Goal: Task Accomplishment & Management: Contribute content

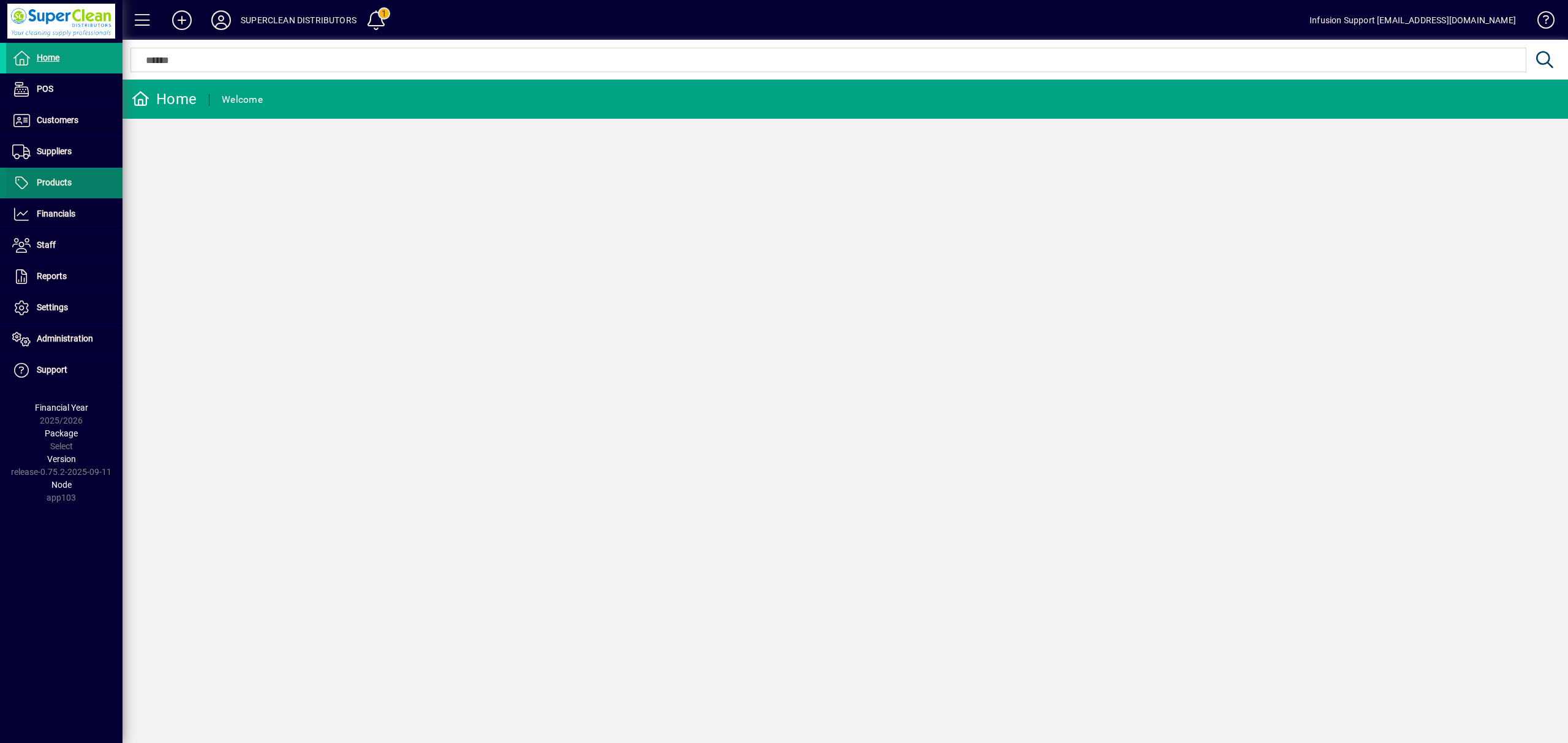
click at [79, 175] on span at bounding box center [65, 182] width 116 height 29
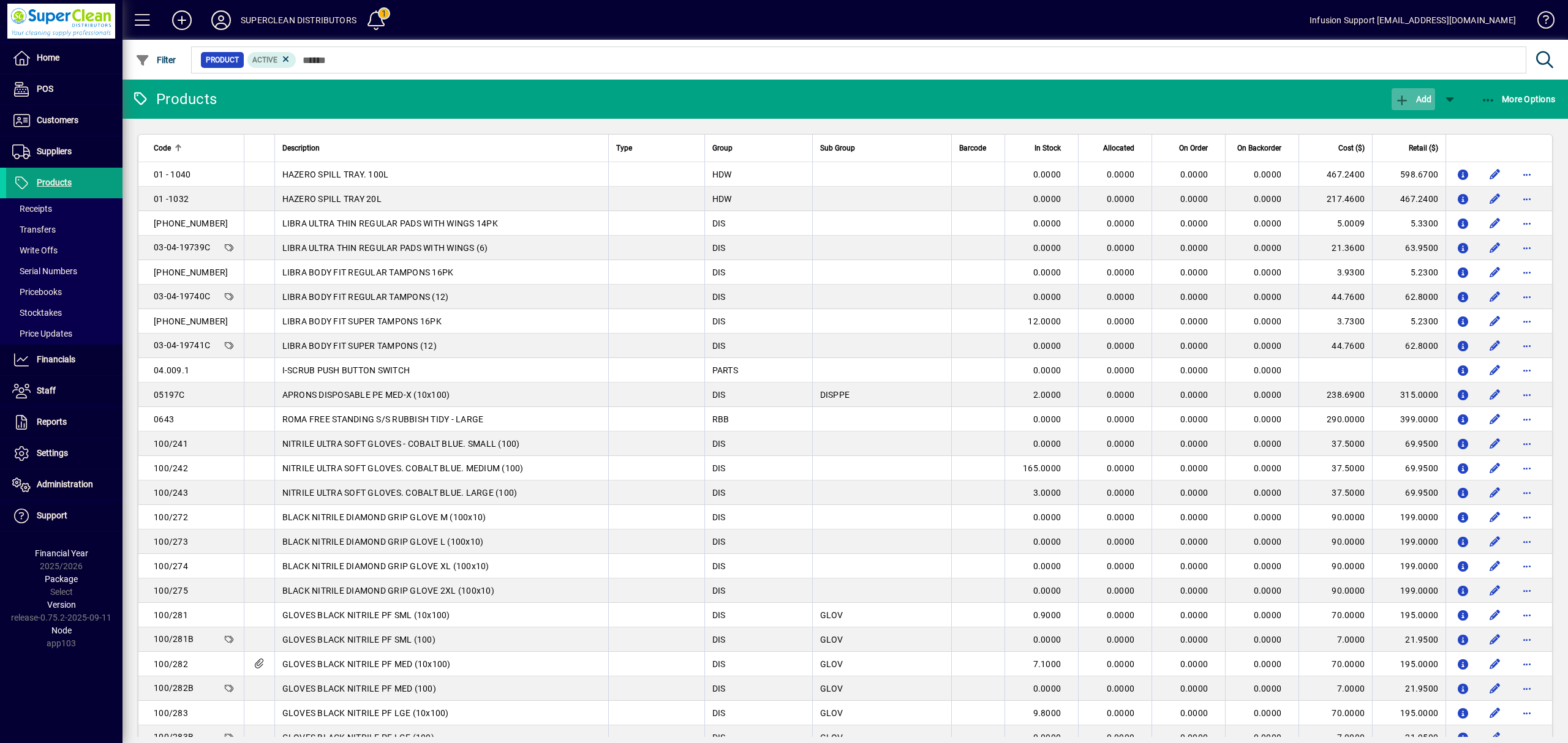
click at [1419, 92] on span "button" at bounding box center [1413, 98] width 43 height 29
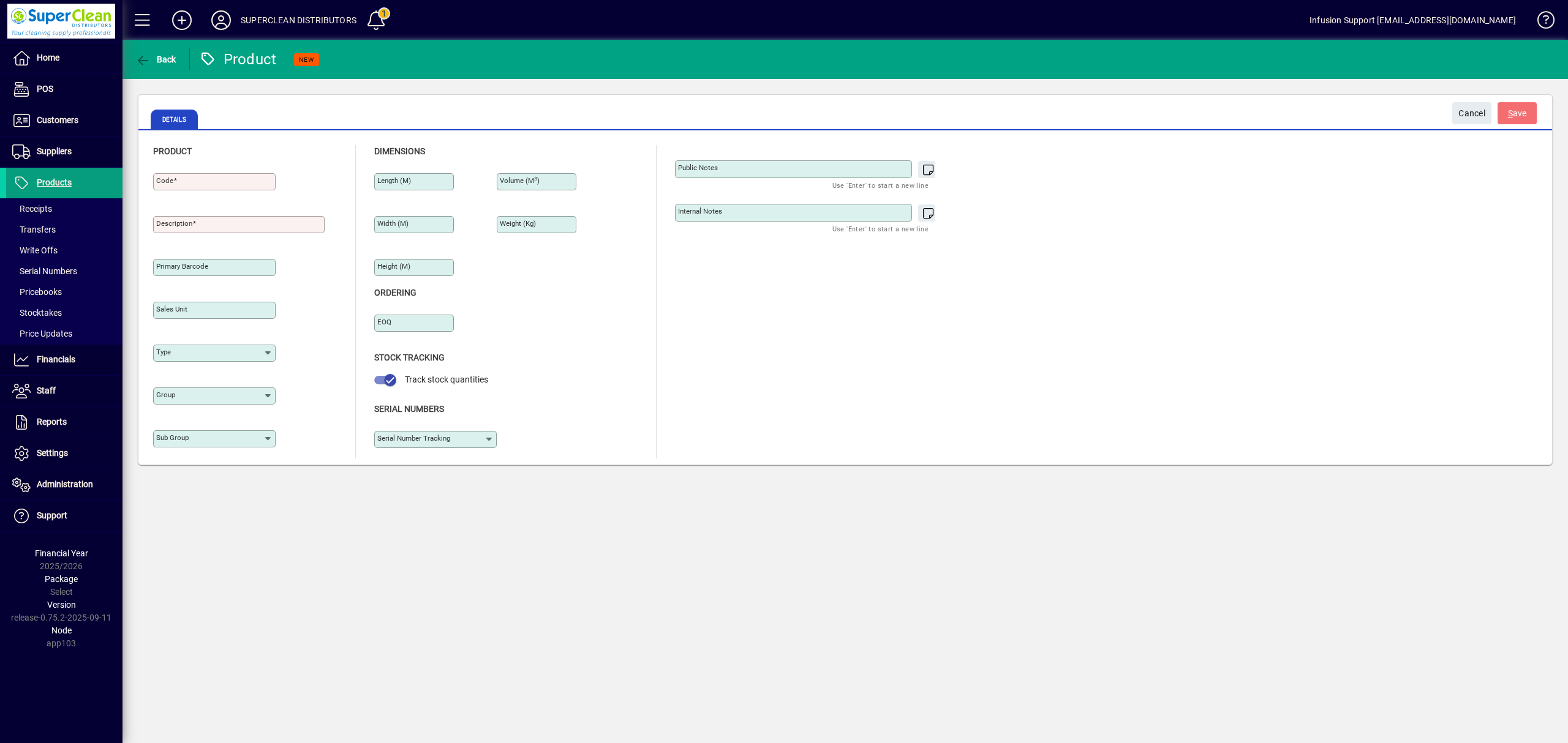
type input "****"
click at [211, 184] on input "Code" at bounding box center [215, 181] width 119 height 9
type input "****"
drag, startPoint x: 193, startPoint y: 211, endPoint x: 199, endPoint y: 211, distance: 6.0
click at [194, 211] on div "Description" at bounding box center [238, 218] width 171 height 29
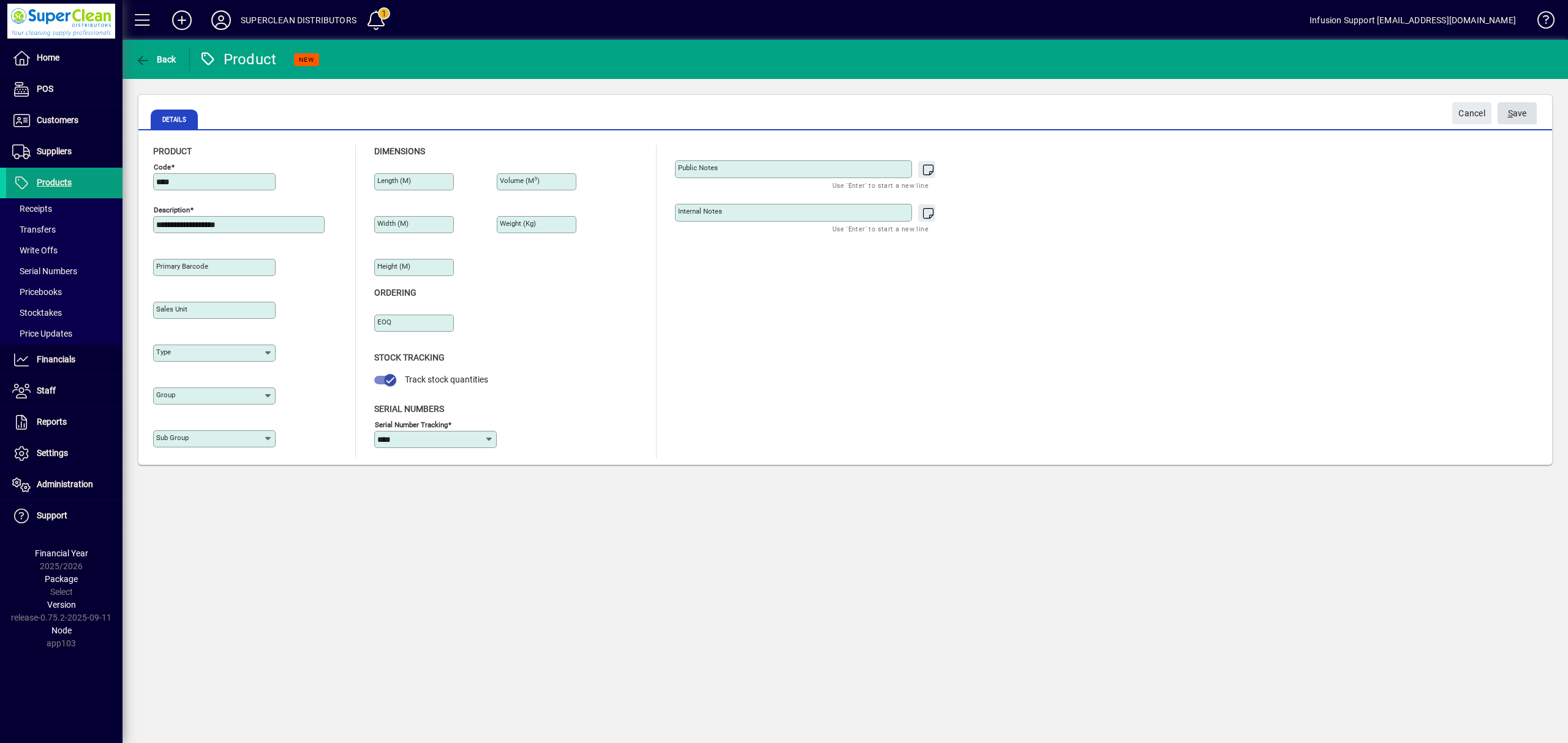
type input "**********"
click at [1517, 111] on span "S ave" at bounding box center [1518, 114] width 19 height 21
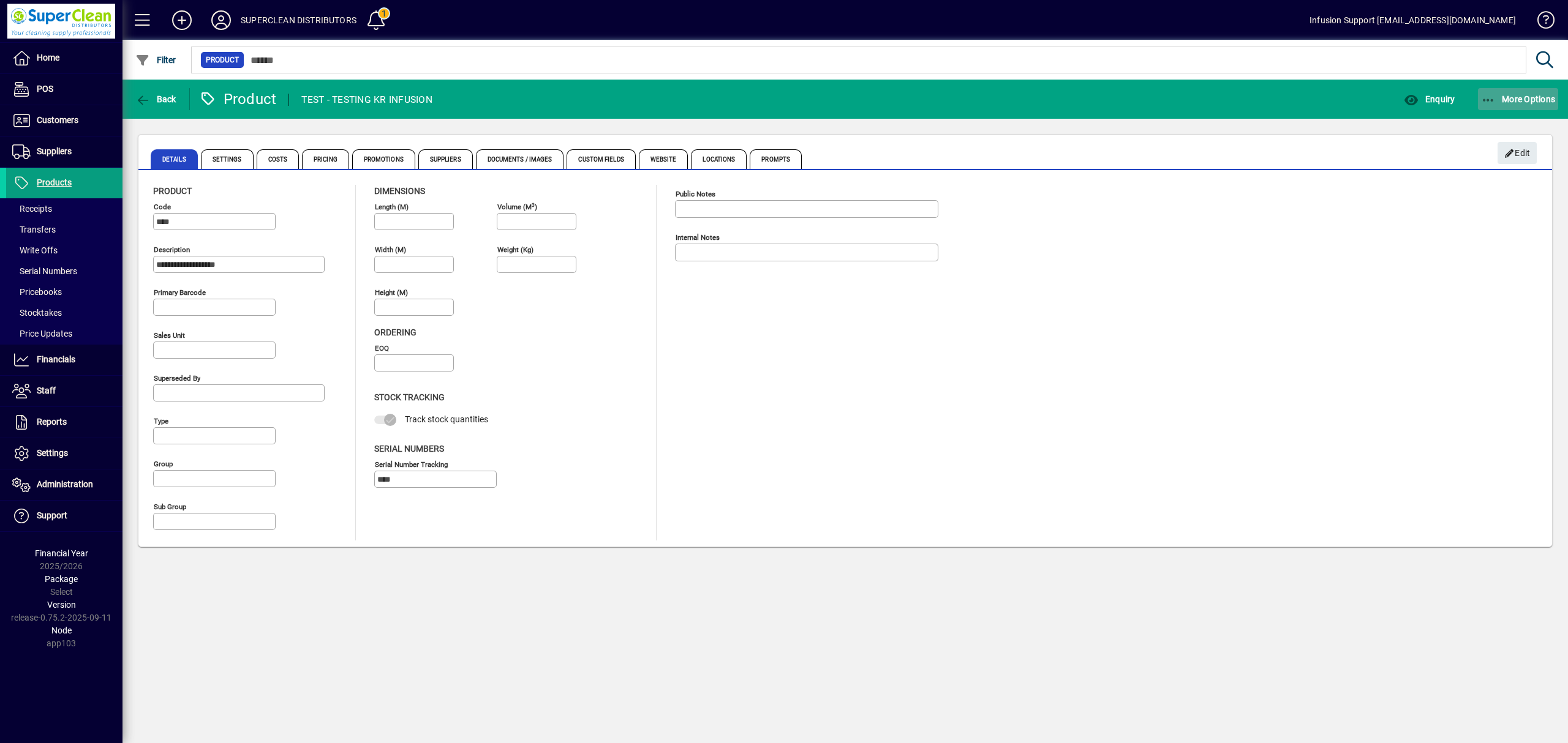
click at [1495, 91] on span "button" at bounding box center [1518, 98] width 80 height 29
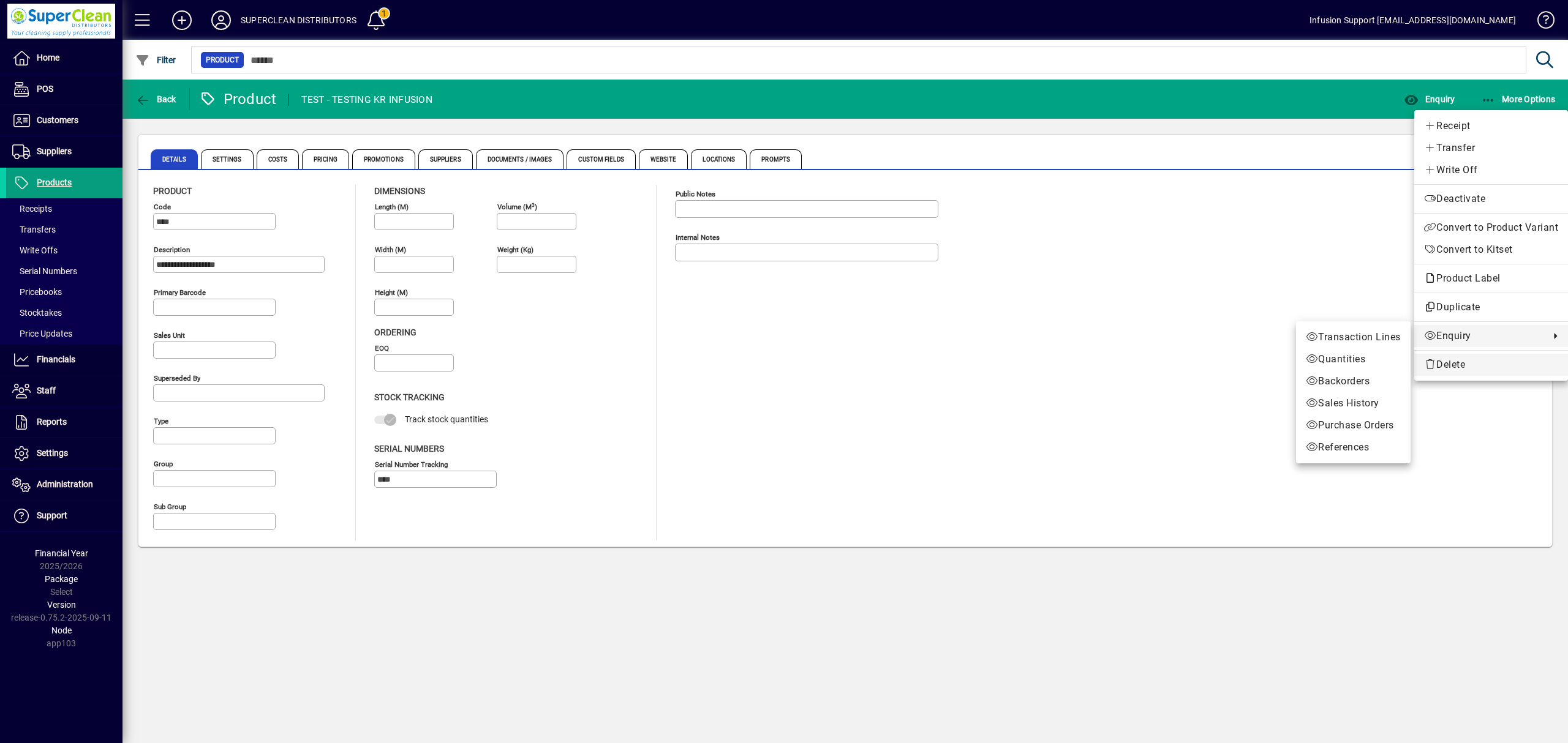
click at [1431, 366] on icon "button" at bounding box center [1430, 364] width 12 height 9
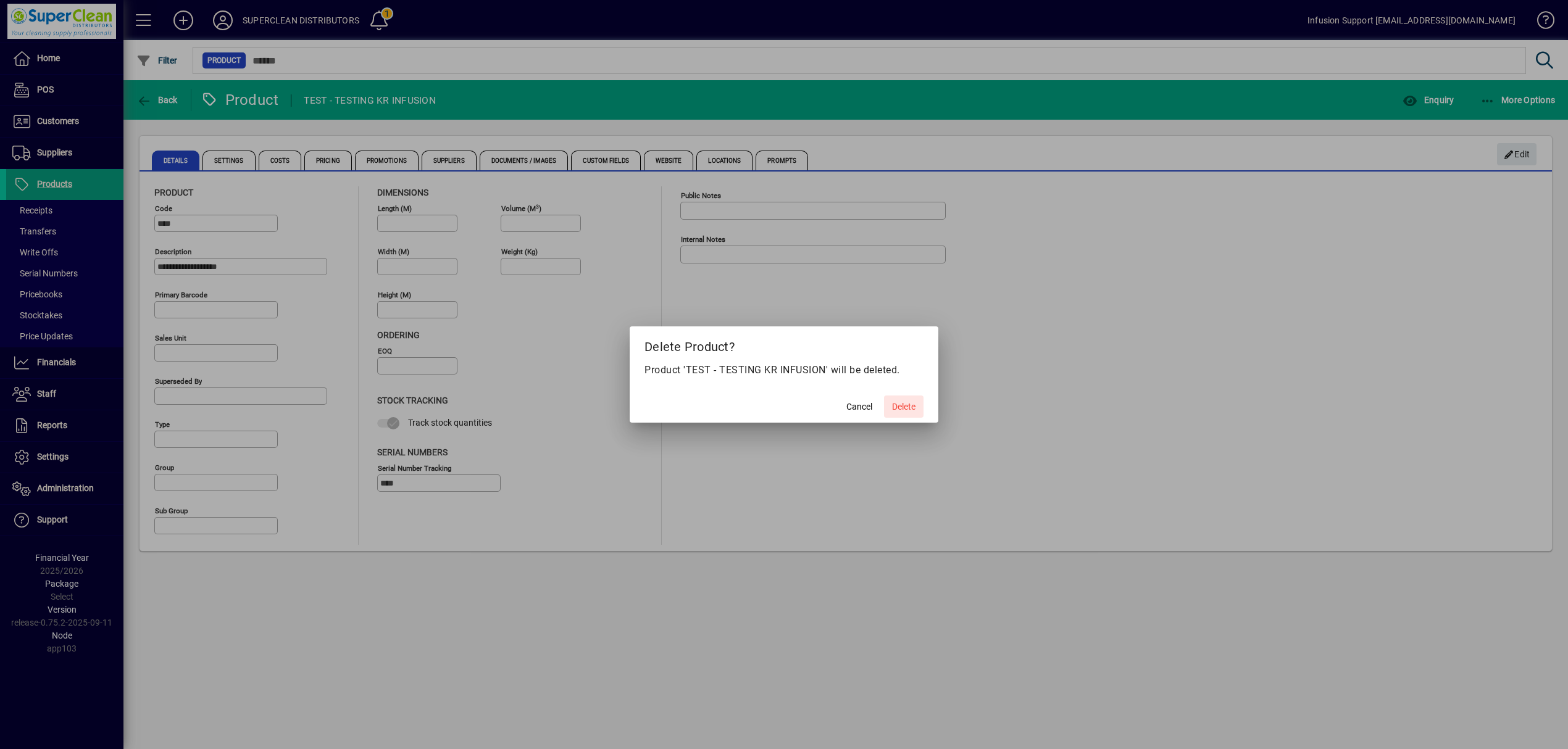
click at [895, 403] on span "Delete" at bounding box center [904, 407] width 24 height 13
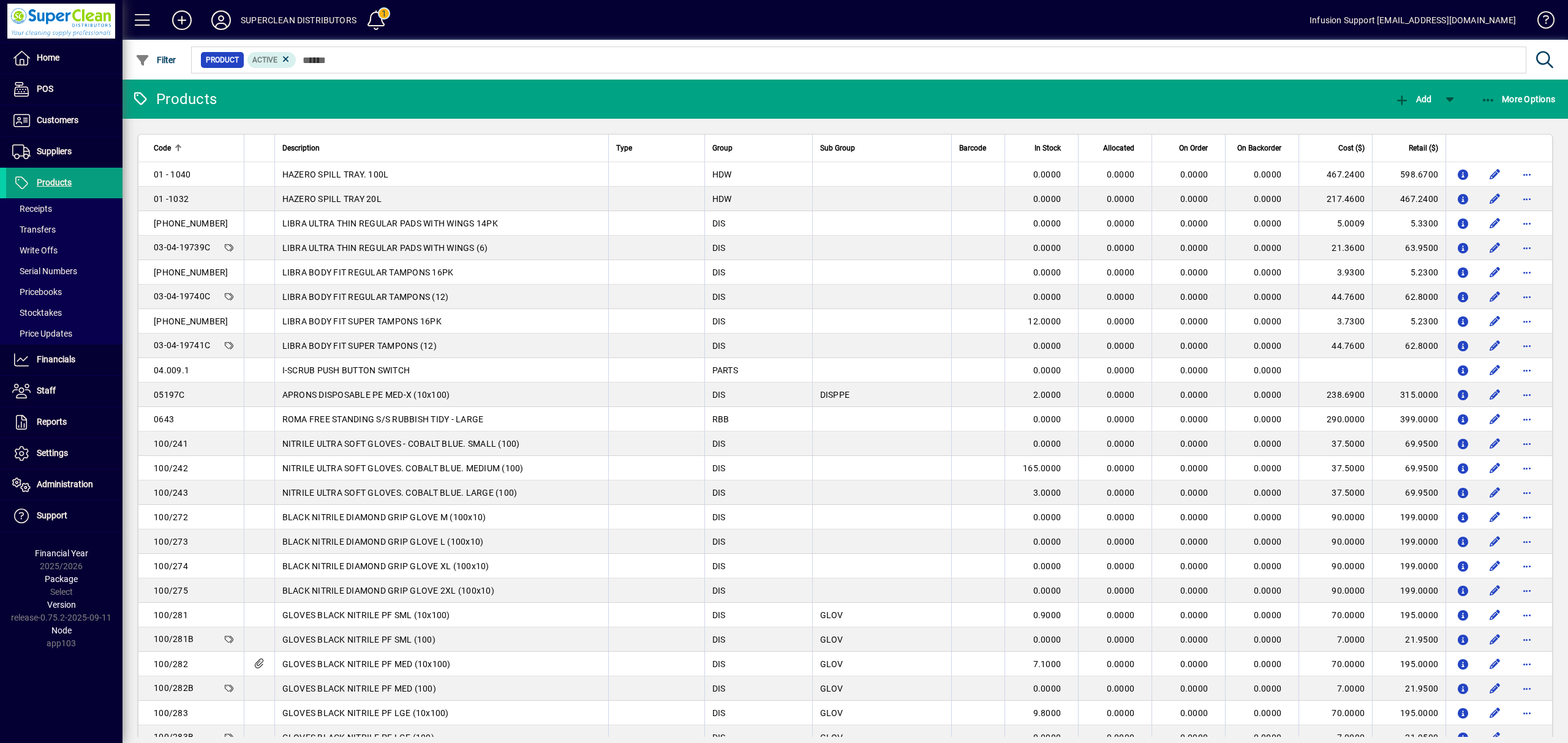
drag, startPoint x: 501, startPoint y: 107, endPoint x: 335, endPoint y: 48, distance: 176.2
click at [501, 107] on mat-toolbar-row "Products Add More Options" at bounding box center [845, 99] width 1446 height 39
click at [225, 13] on icon at bounding box center [221, 20] width 24 height 20
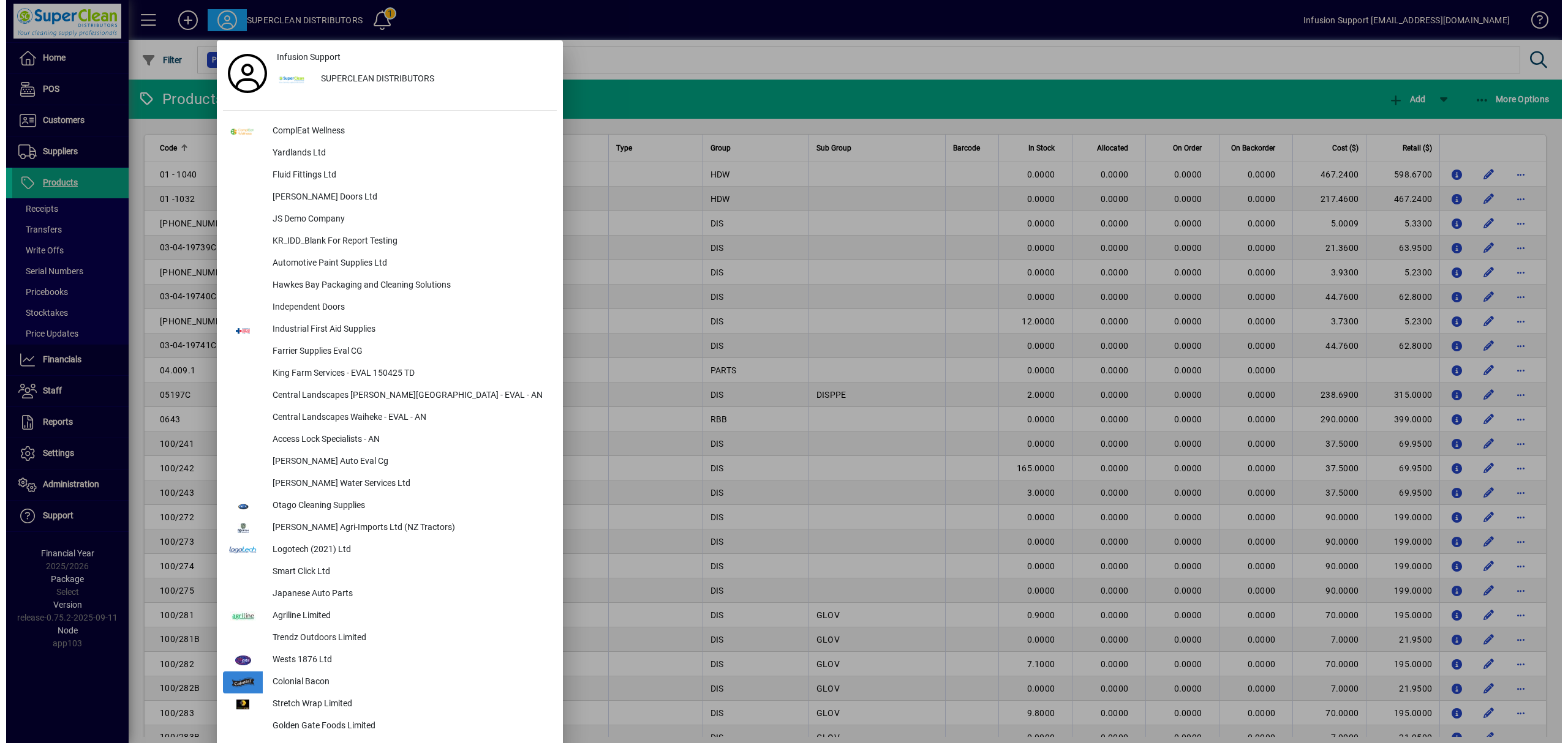
scroll to position [1145, 0]
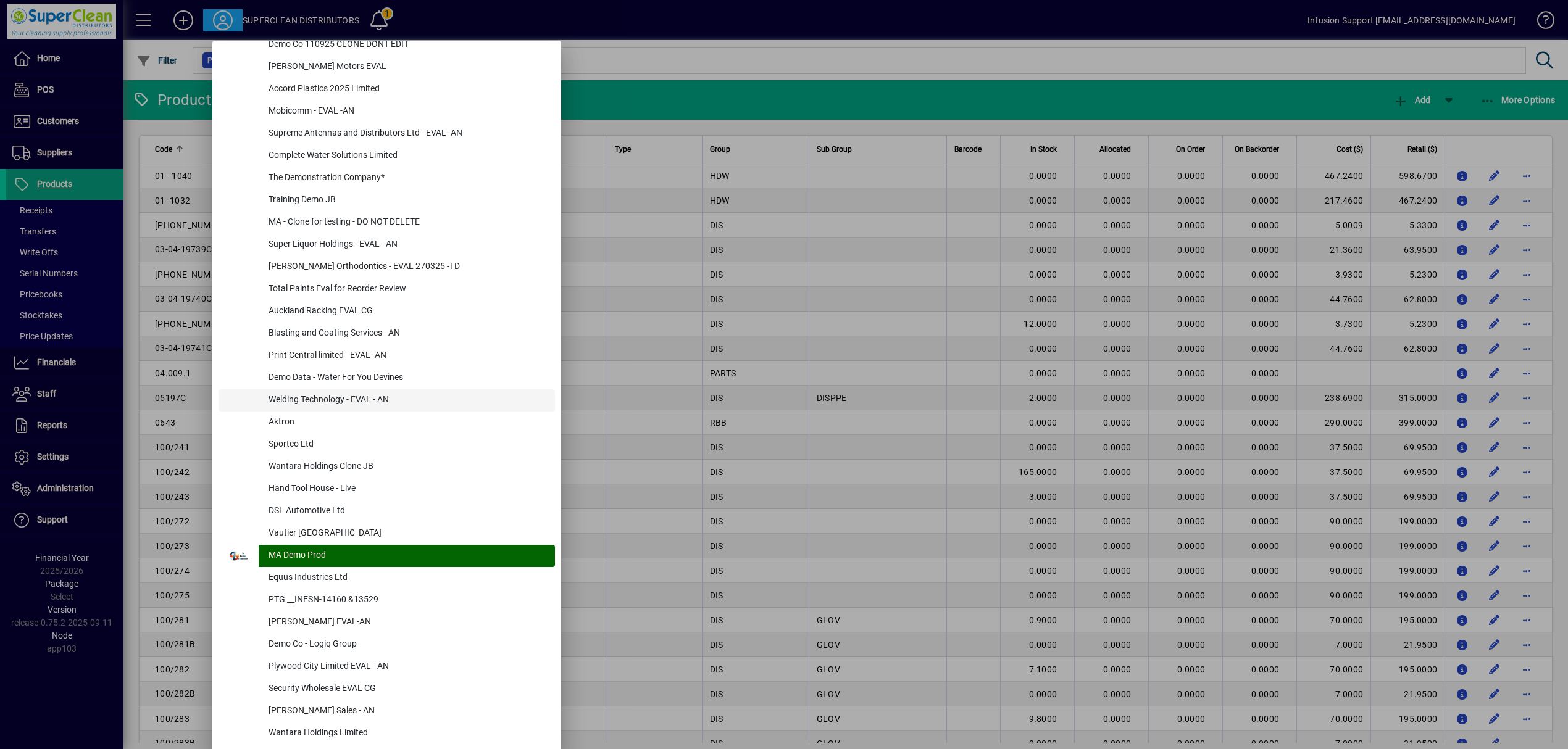
click at [390, 399] on div "Welding Technology - EVAL - AN" at bounding box center [407, 400] width 296 height 23
